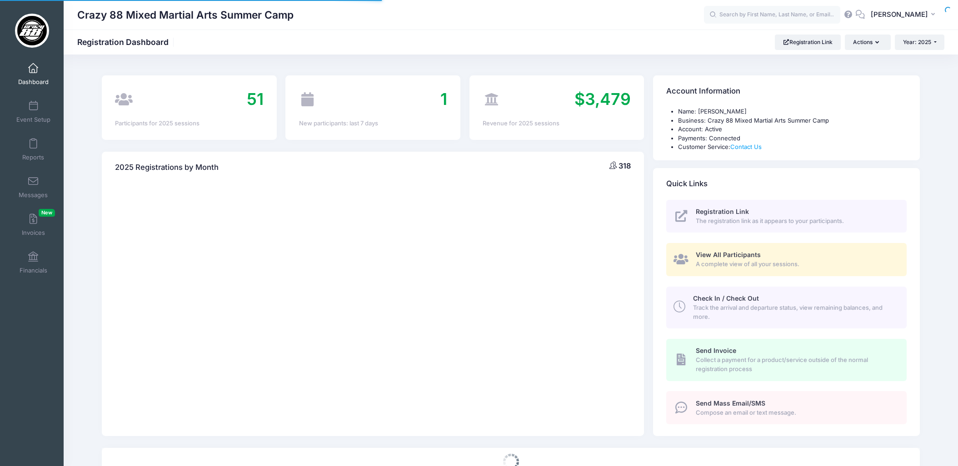
select select
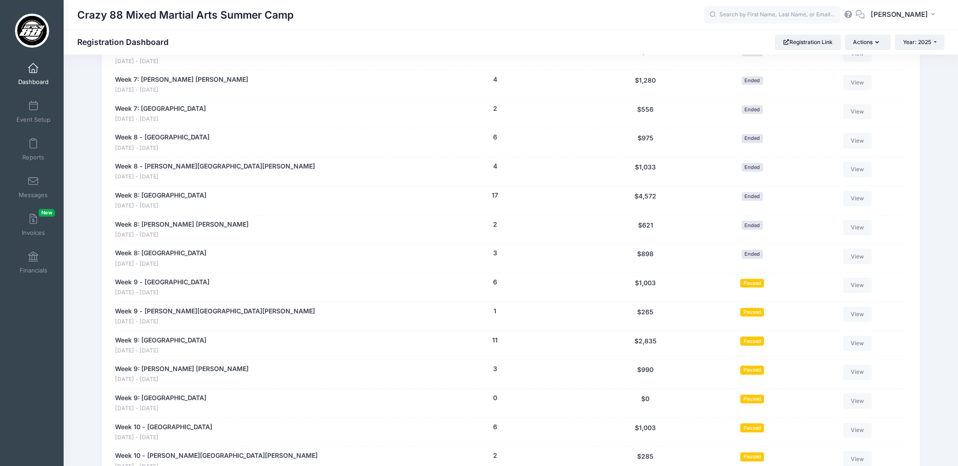
scroll to position [1395, 0]
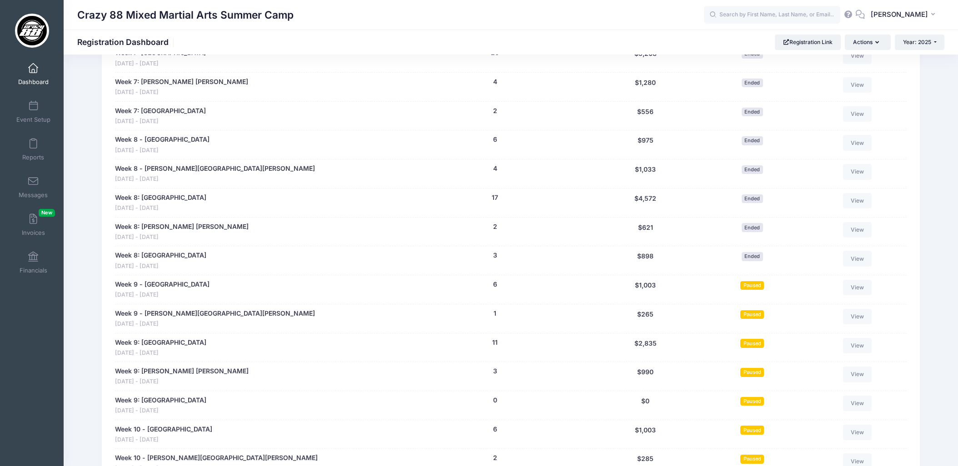
drag, startPoint x: 176, startPoint y: 373, endPoint x: 190, endPoint y: 376, distance: 14.1
click at [176, 373] on link "Week 9: [PERSON_NAME] [PERSON_NAME]" at bounding box center [182, 372] width 134 height 10
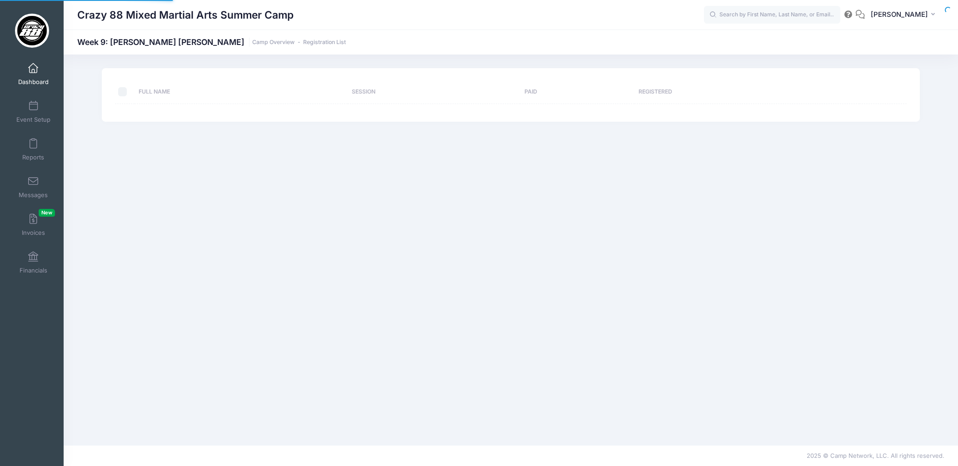
select select "10"
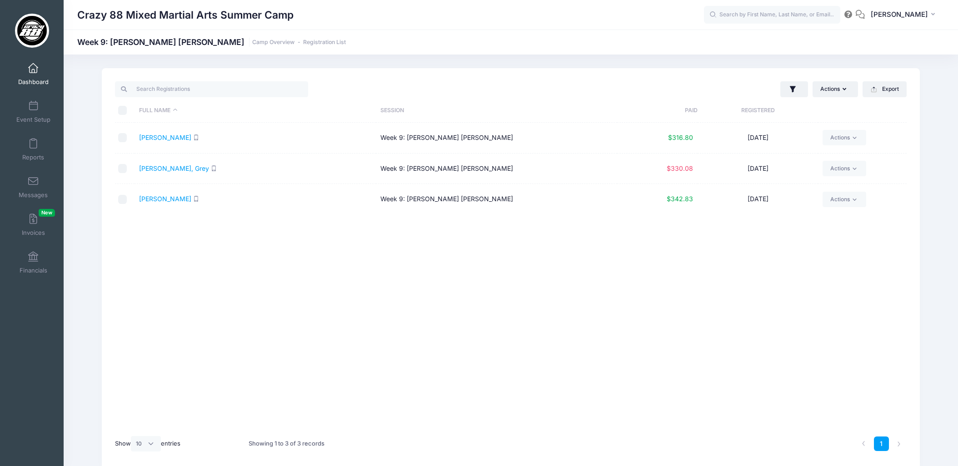
click at [173, 174] on td "[PERSON_NAME], Grey" at bounding box center [255, 169] width 241 height 31
click at [167, 172] on link "[PERSON_NAME], Grey" at bounding box center [174, 169] width 70 height 8
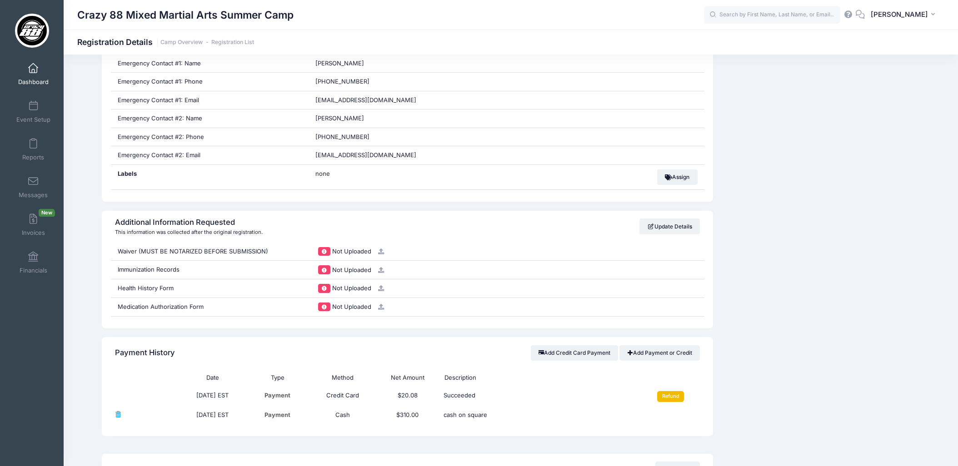
scroll to position [459, 0]
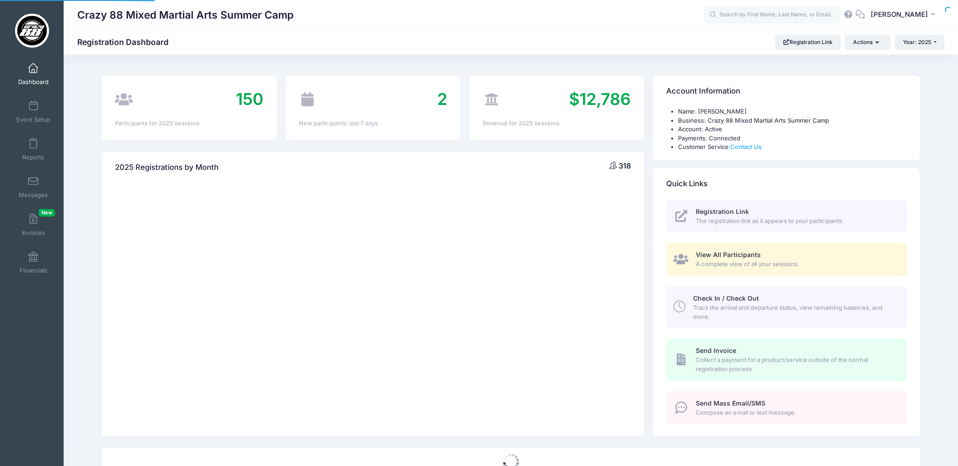
select select
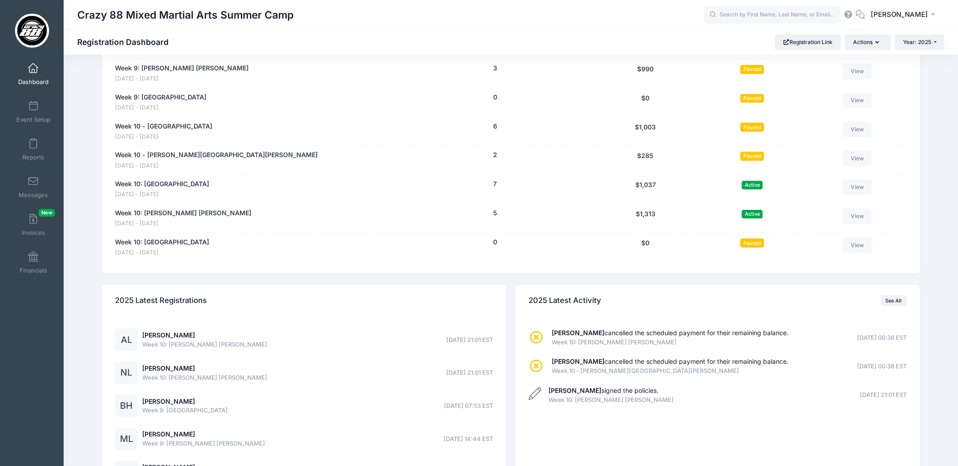
scroll to position [1759, 0]
